Goal: Information Seeking & Learning: Find specific fact

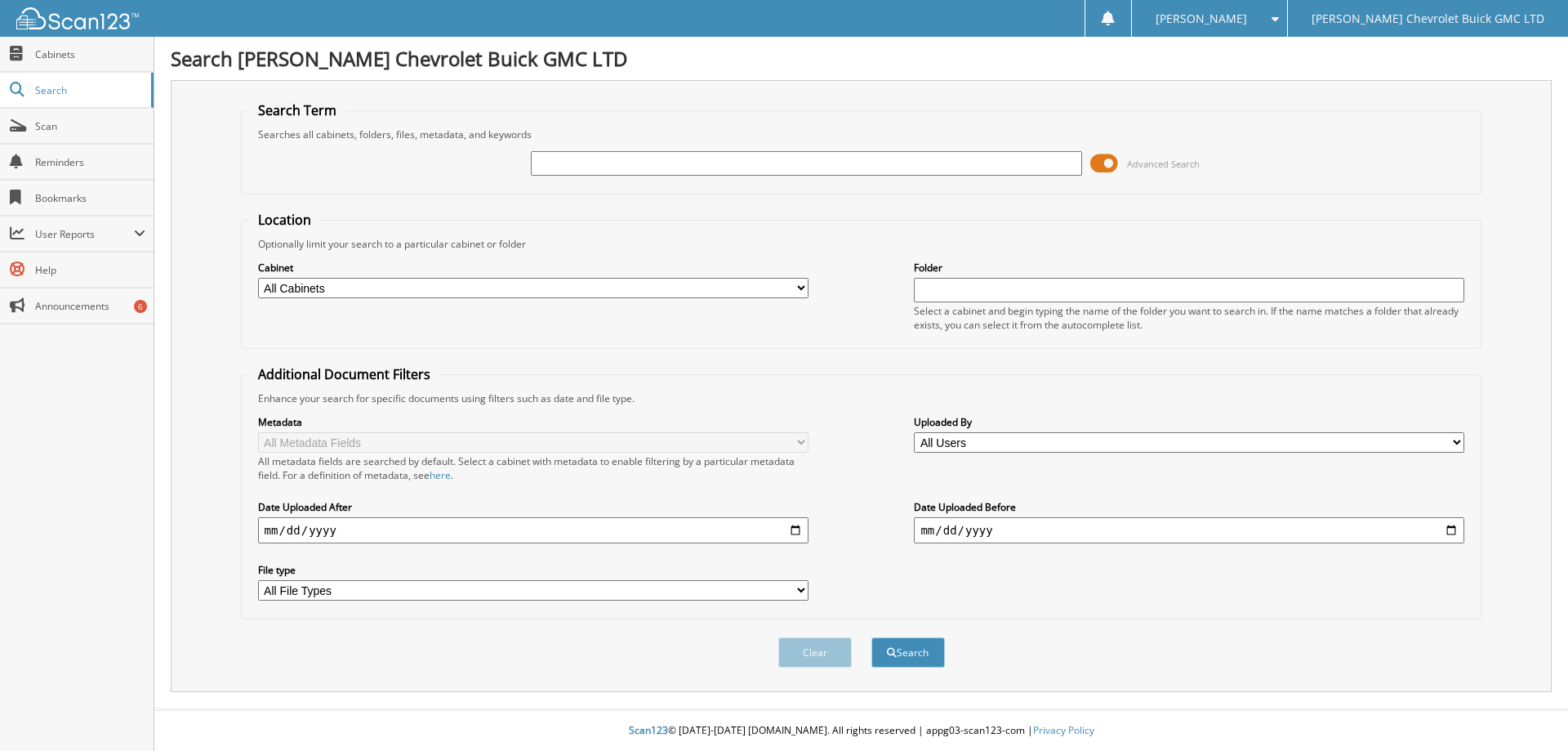
click at [1099, 165] on span at bounding box center [1104, 163] width 28 height 25
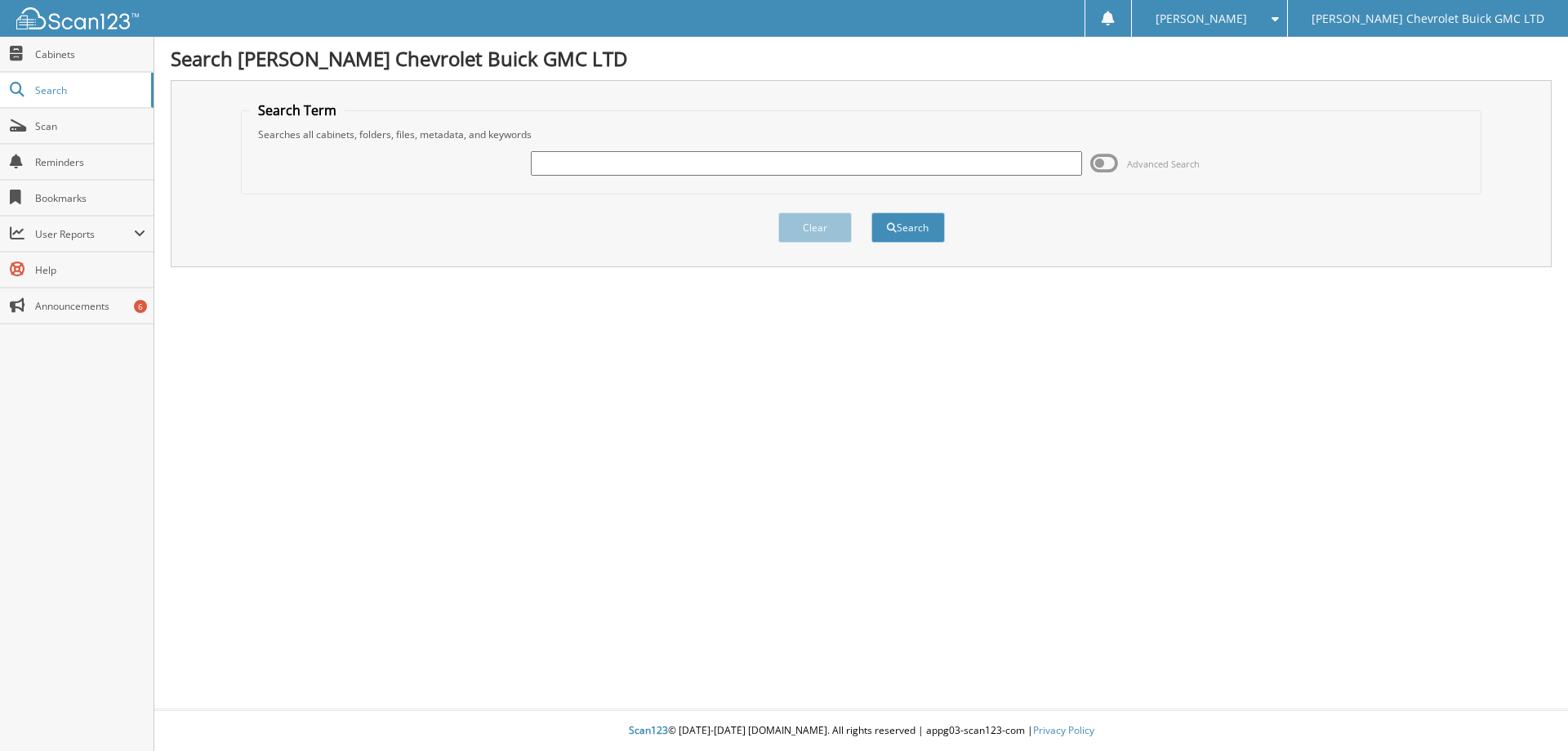
click at [626, 160] on input "text" at bounding box center [807, 163] width 551 height 25
type input "High Altitude"
click at [914, 224] on button "Search" at bounding box center [908, 227] width 74 height 30
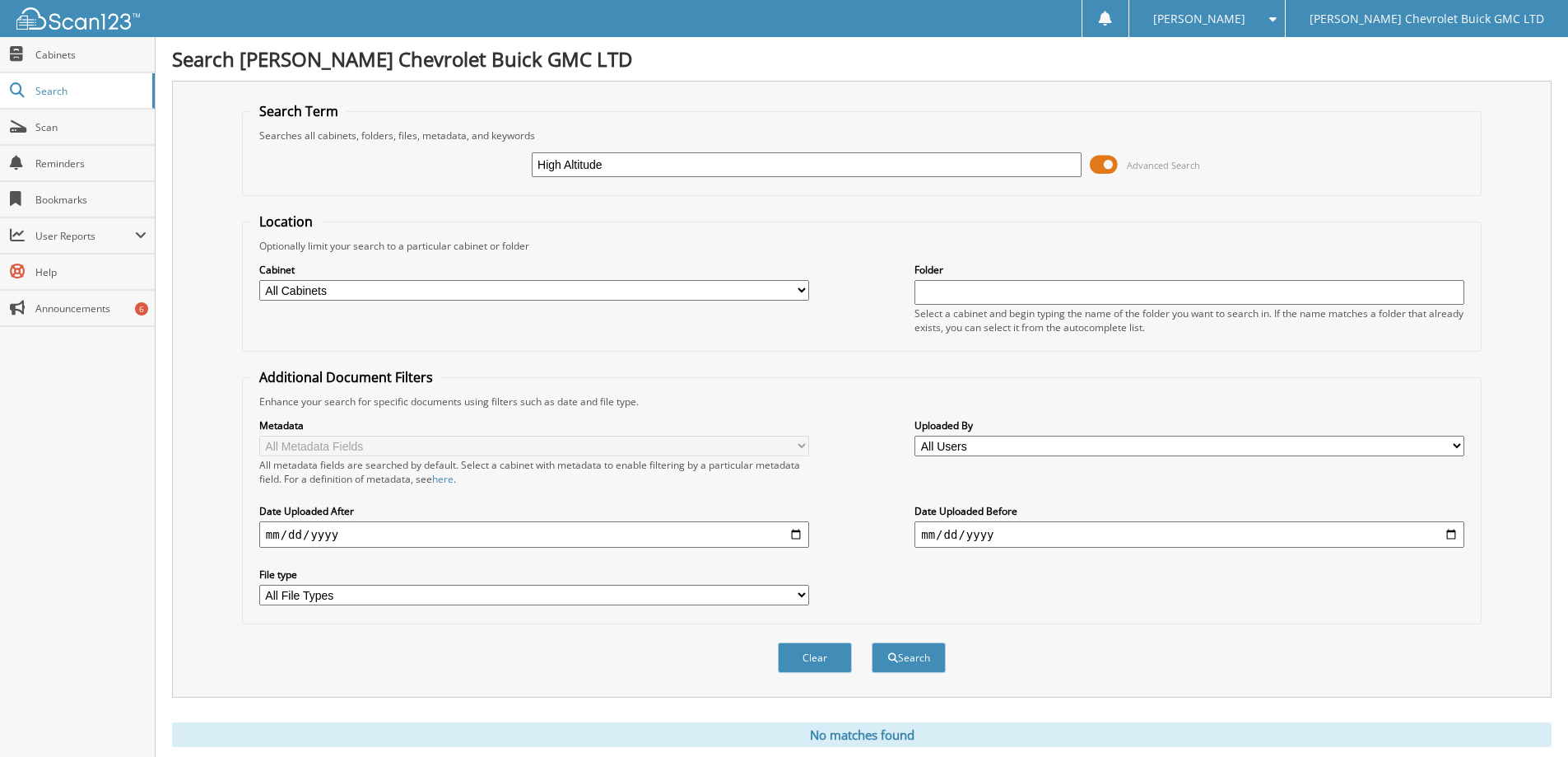
click at [1101, 164] on span at bounding box center [1104, 164] width 28 height 25
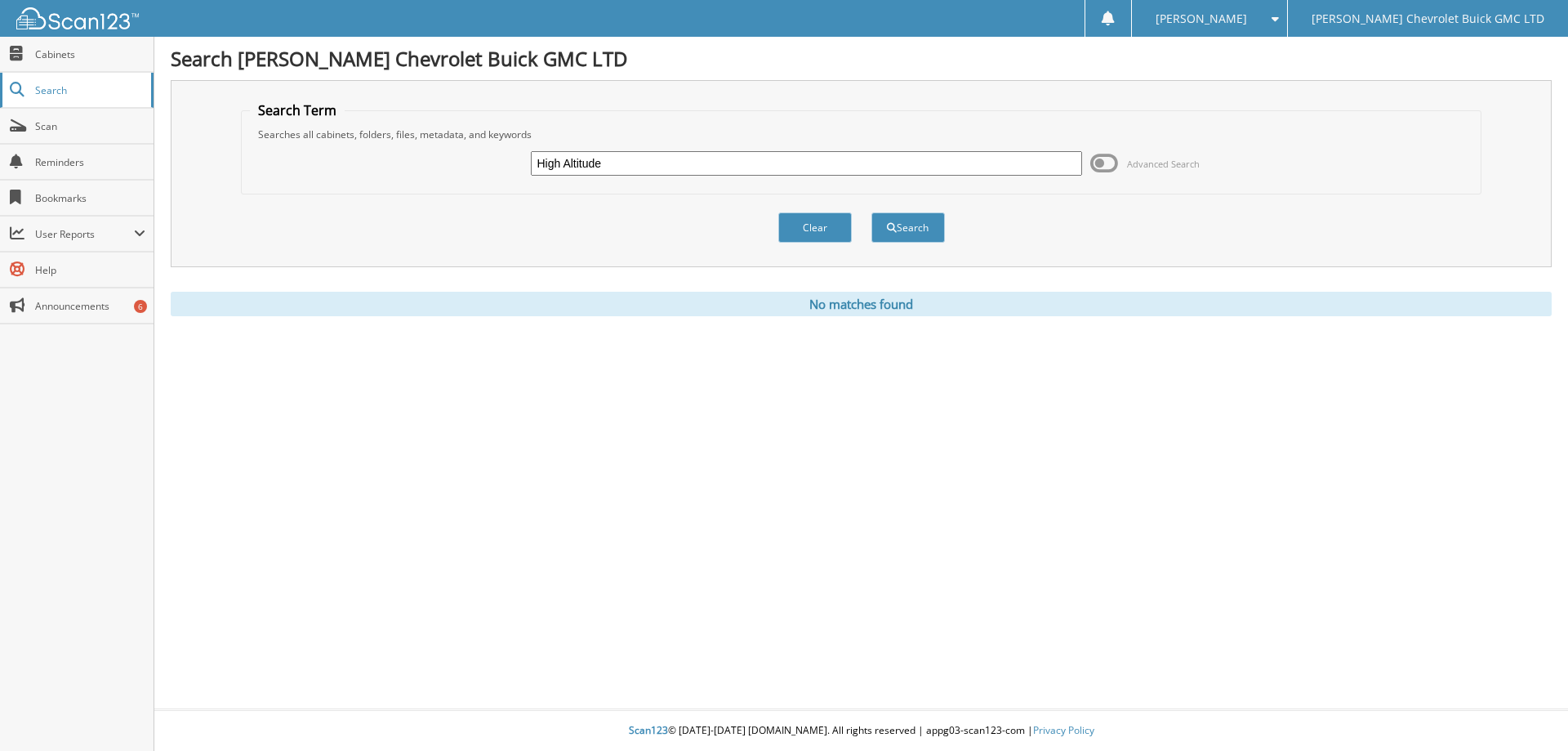
click at [43, 93] on span "Search" at bounding box center [89, 90] width 108 height 14
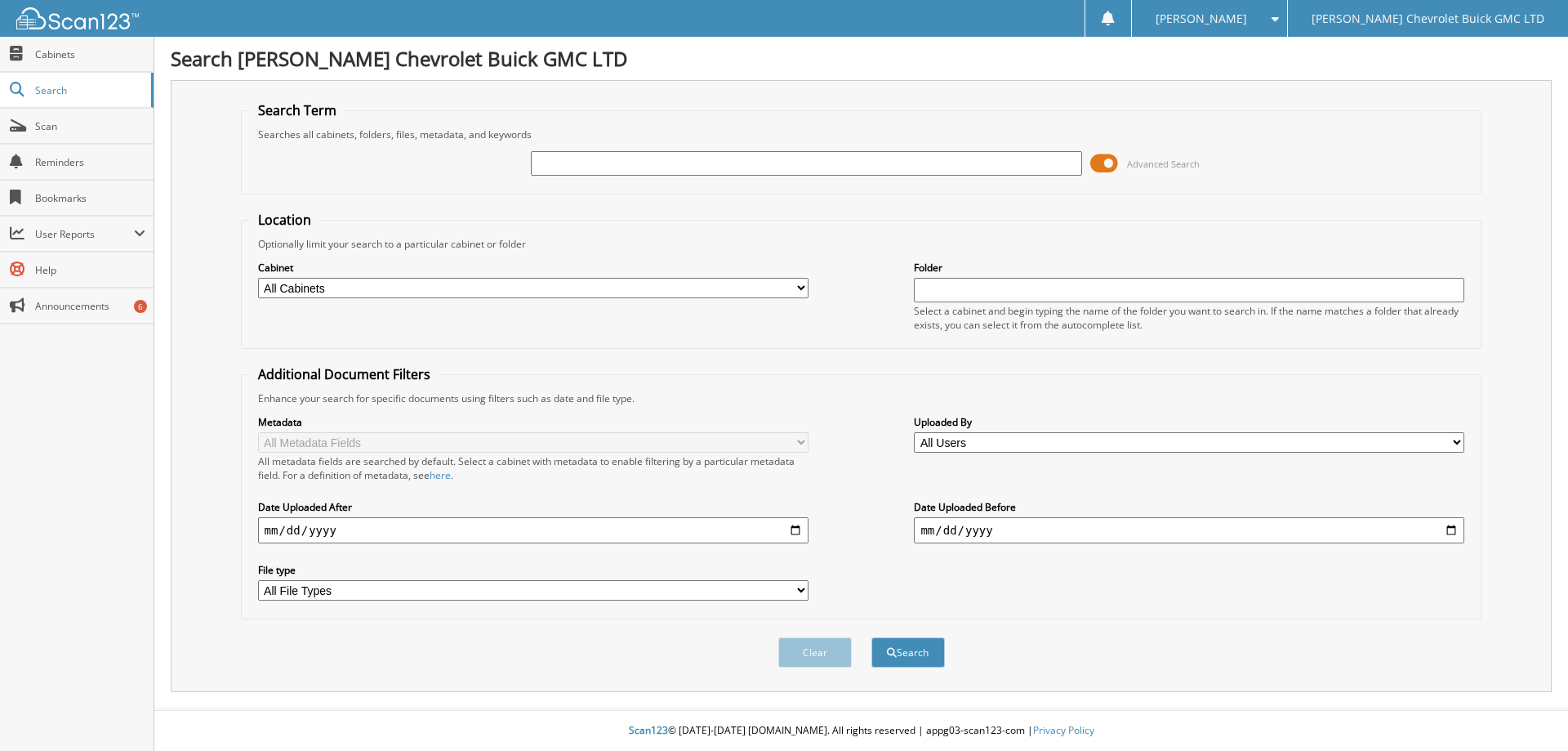
click at [1279, 16] on span at bounding box center [1271, 19] width 16 height 11
drag, startPoint x: 1294, startPoint y: 77, endPoint x: 1289, endPoint y: 70, distance: 8.6
click at [1286, 78] on link "Logout" at bounding box center [1209, 80] width 154 height 29
